Goal: Transaction & Acquisition: Purchase product/service

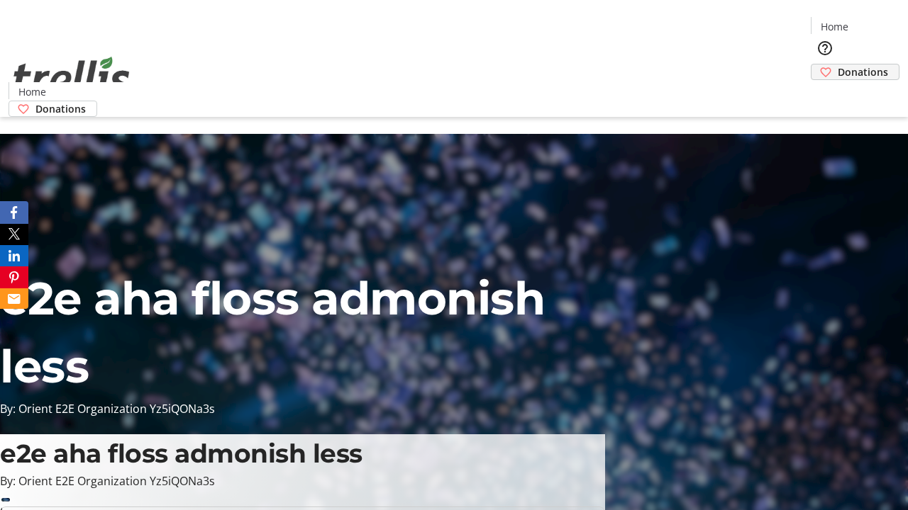
click at [837, 65] on span "Donations" at bounding box center [862, 72] width 50 height 15
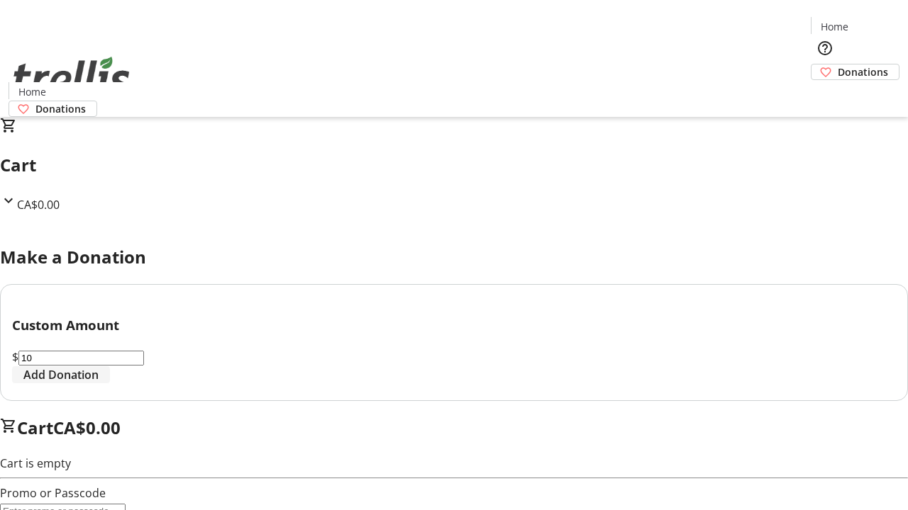
click at [99, 384] on span "Add Donation" at bounding box center [60, 375] width 75 height 17
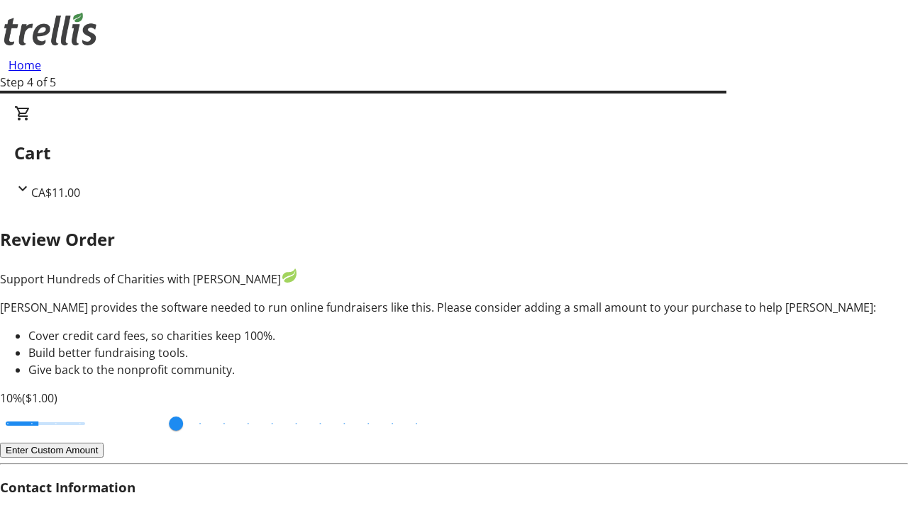
click at [104, 443] on button "Enter Custom Amount" at bounding box center [52, 450] width 104 height 15
